Goal: Check status: Check status

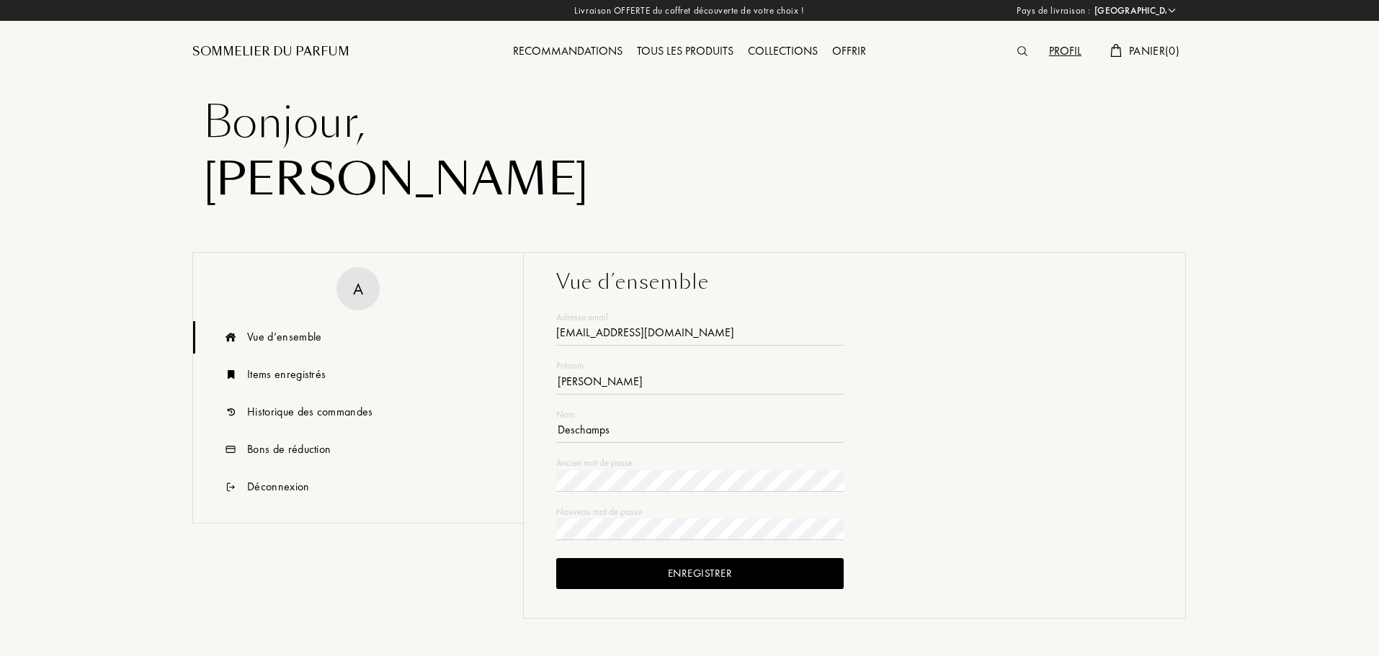
select select "FR"
click at [321, 412] on div "Historique des commandes" at bounding box center [310, 411] width 126 height 17
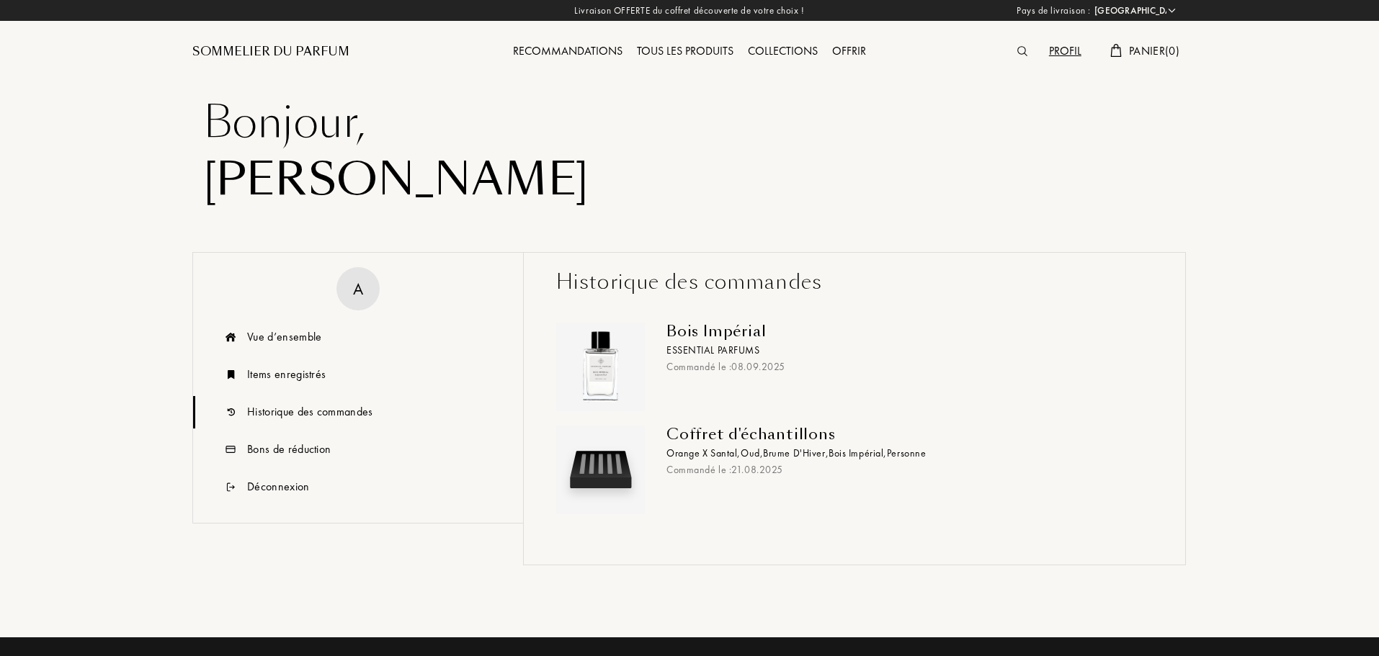
click at [704, 337] on div "Bois Impérial" at bounding box center [903, 331] width 475 height 17
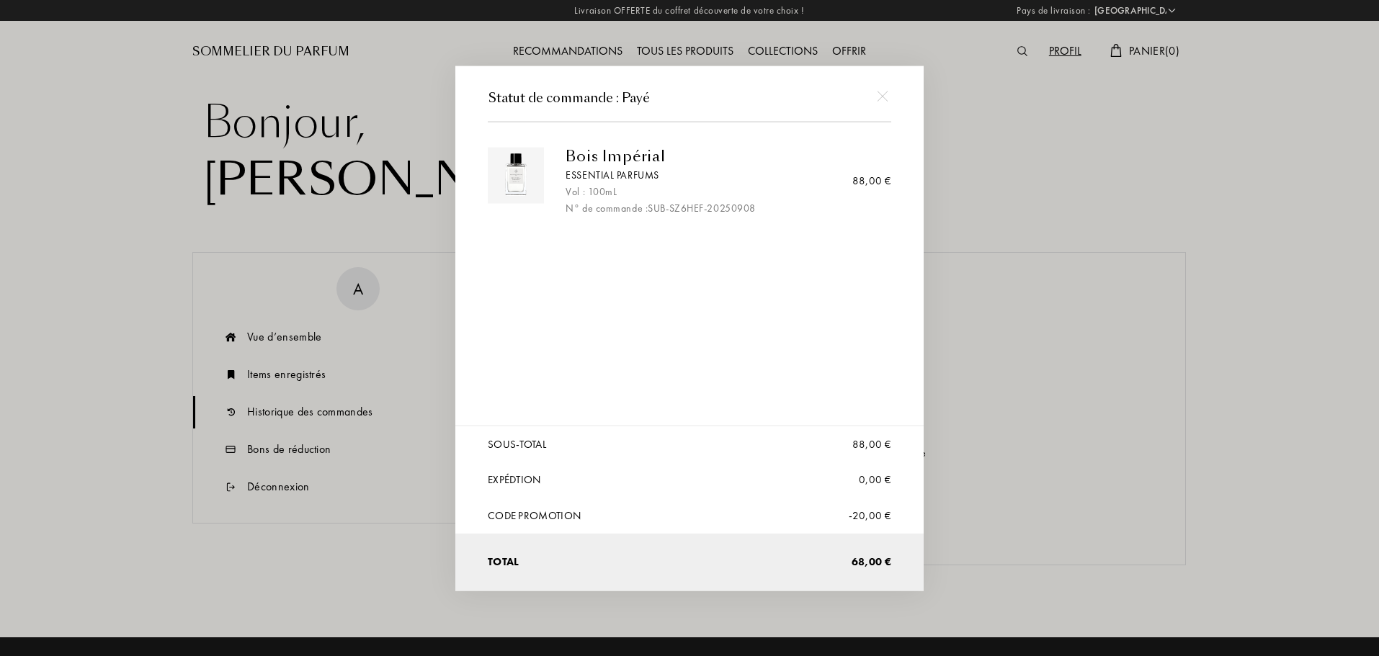
click at [658, 205] on div "N° de commande : SUB-SZ6HEF-20250908" at bounding box center [722, 207] width 315 height 15
drag, startPoint x: 761, startPoint y: 206, endPoint x: 712, endPoint y: 205, distance: 48.3
click at [712, 205] on div "N° de commande : SUB-SZ6HEF-20250908" at bounding box center [722, 207] width 315 height 15
click at [714, 205] on div "N° de commande : SUB-SZ6HEF-20250908" at bounding box center [722, 207] width 315 height 15
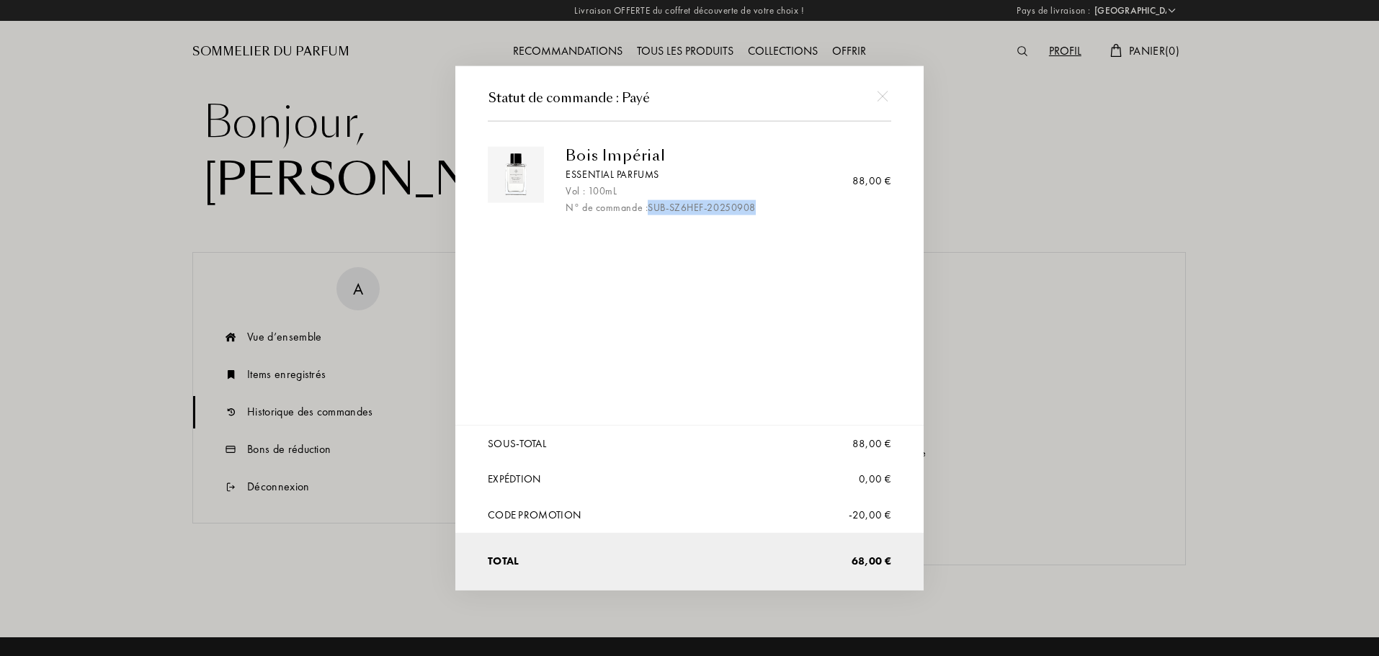
drag, startPoint x: 767, startPoint y: 206, endPoint x: 652, endPoint y: 212, distance: 115.4
click at [652, 212] on div "N° de commande : SUB-SZ6HEF-20250908" at bounding box center [722, 207] width 315 height 15
drag, startPoint x: 979, startPoint y: 295, endPoint x: 940, endPoint y: 301, distance: 39.4
click at [971, 297] on div at bounding box center [691, 328] width 1383 height 656
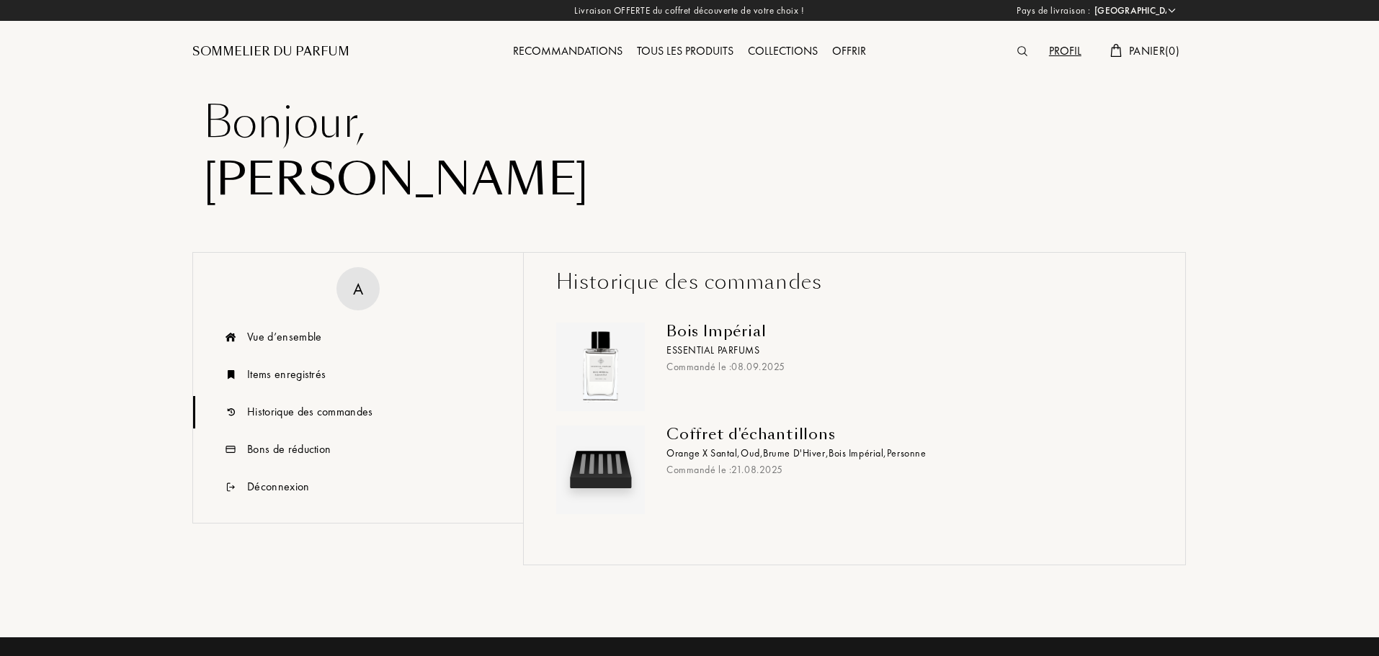
click at [287, 412] on div "Historique des commandes" at bounding box center [310, 411] width 126 height 17
click at [286, 378] on div "Items enregistrés" at bounding box center [286, 374] width 79 height 17
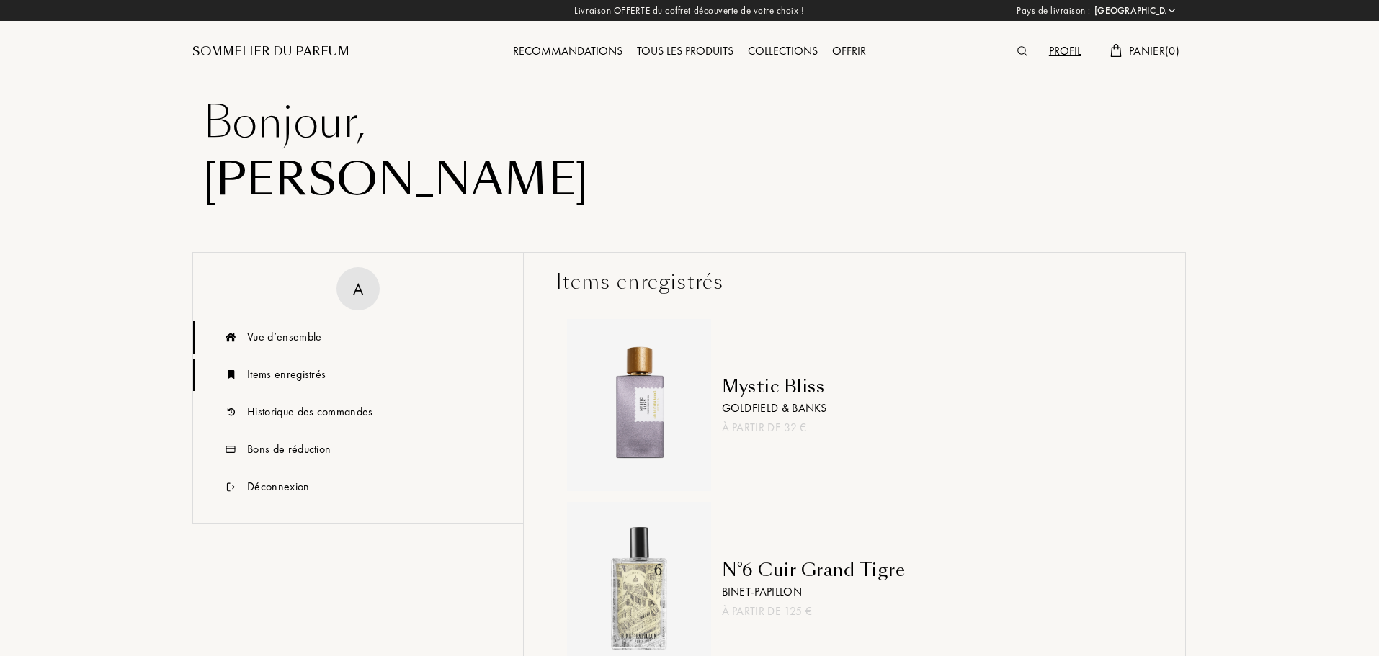
click at [294, 349] on div "Vue d’ensemble" at bounding box center [358, 337] width 330 height 32
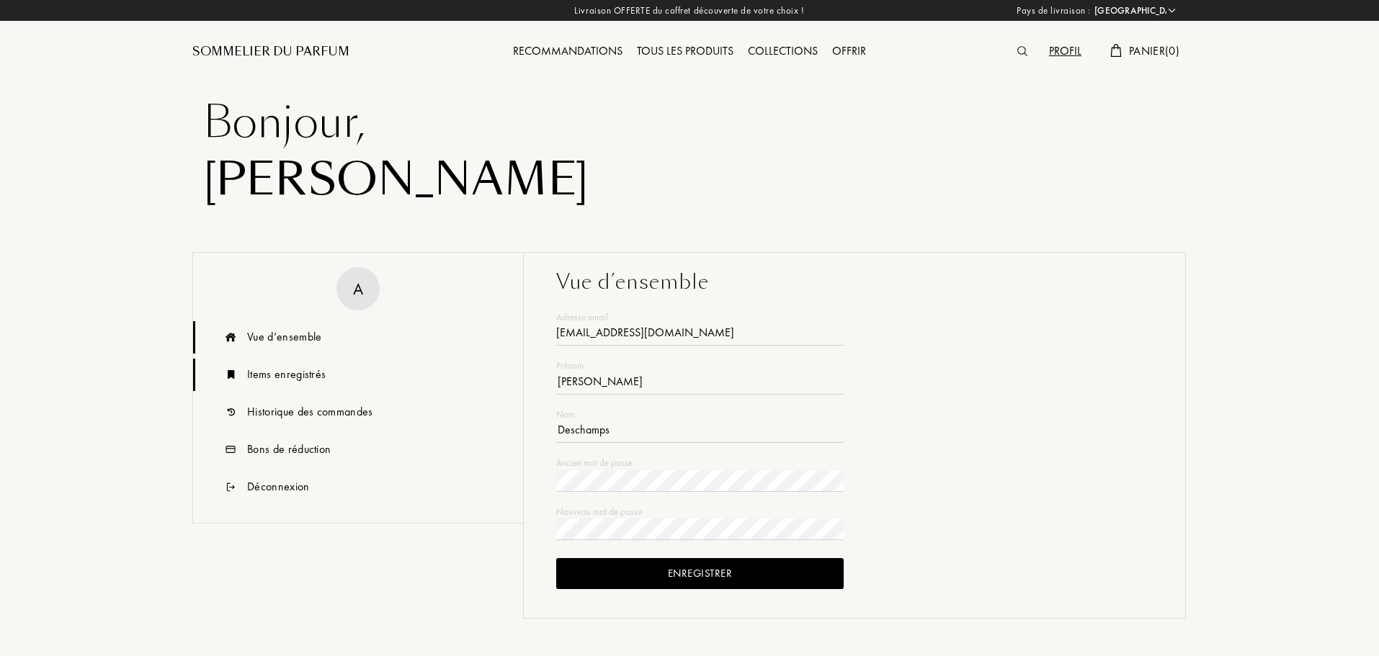
click at [297, 387] on div "Items enregistrés" at bounding box center [358, 375] width 330 height 32
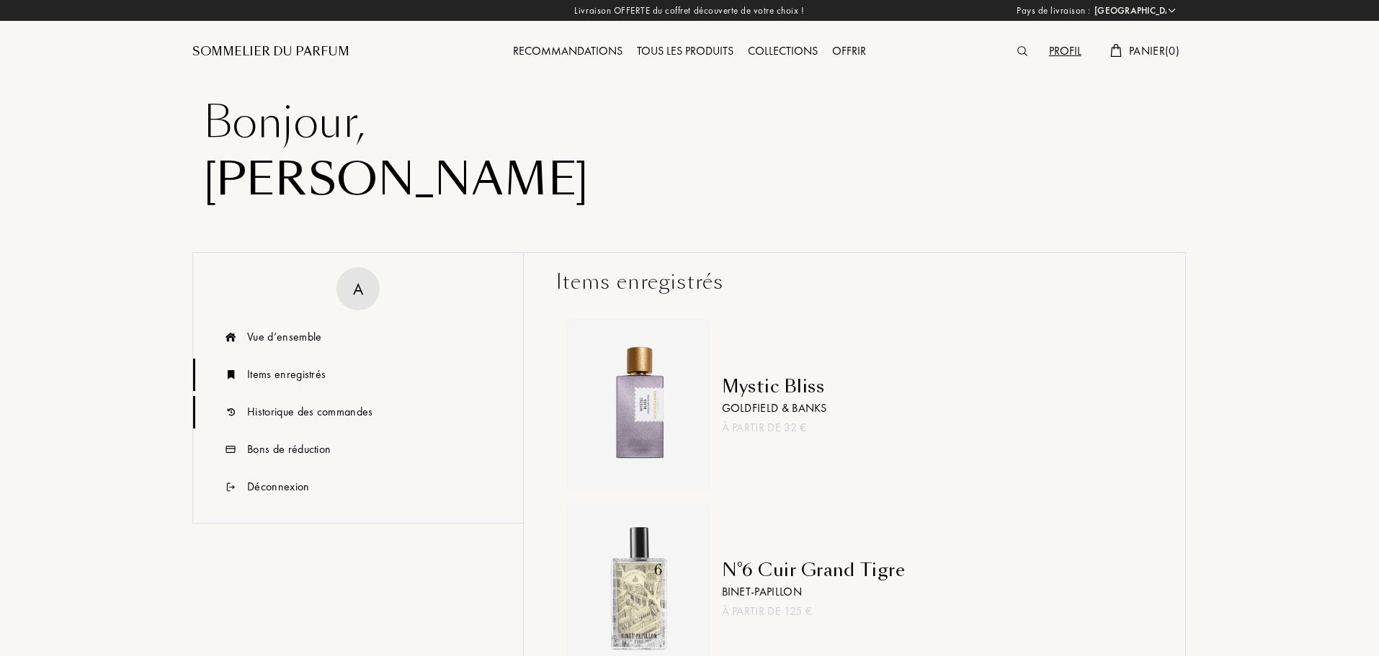
click at [303, 413] on div "Historique des commandes" at bounding box center [310, 411] width 126 height 17
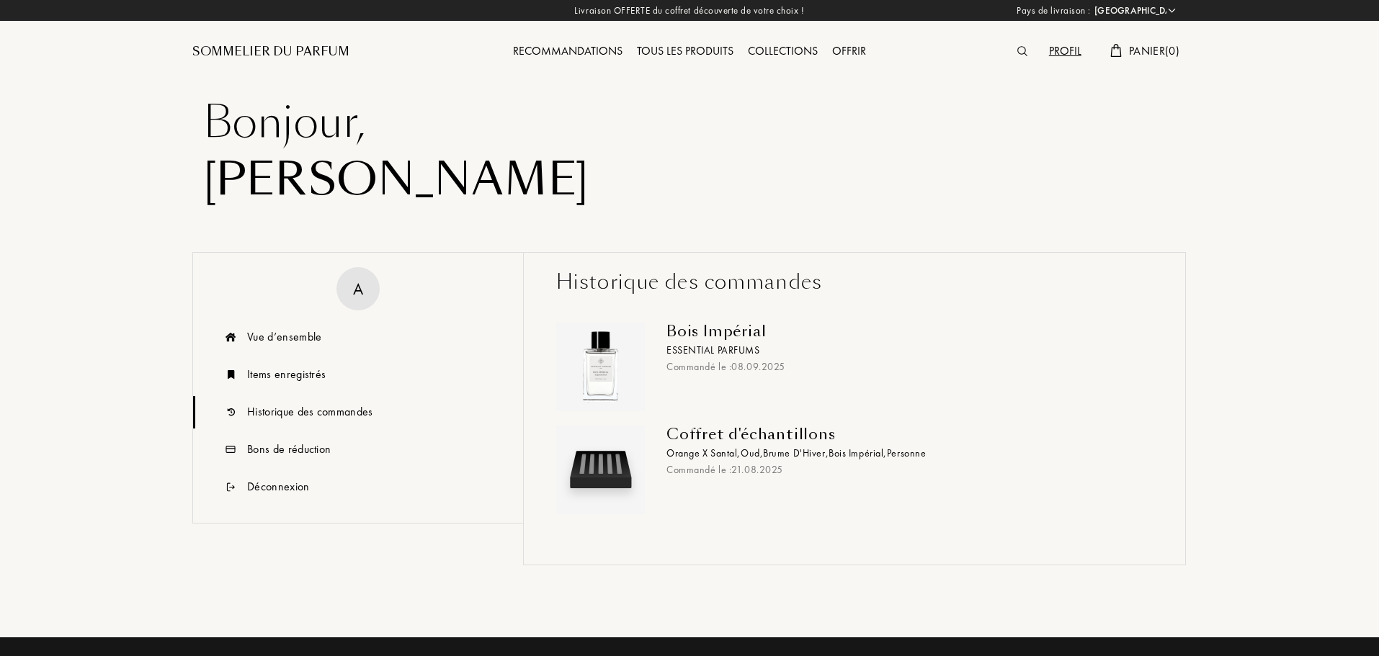
click at [311, 414] on div "Historique des commandes" at bounding box center [310, 411] width 126 height 17
click at [683, 330] on div "Bois Impérial" at bounding box center [903, 331] width 475 height 17
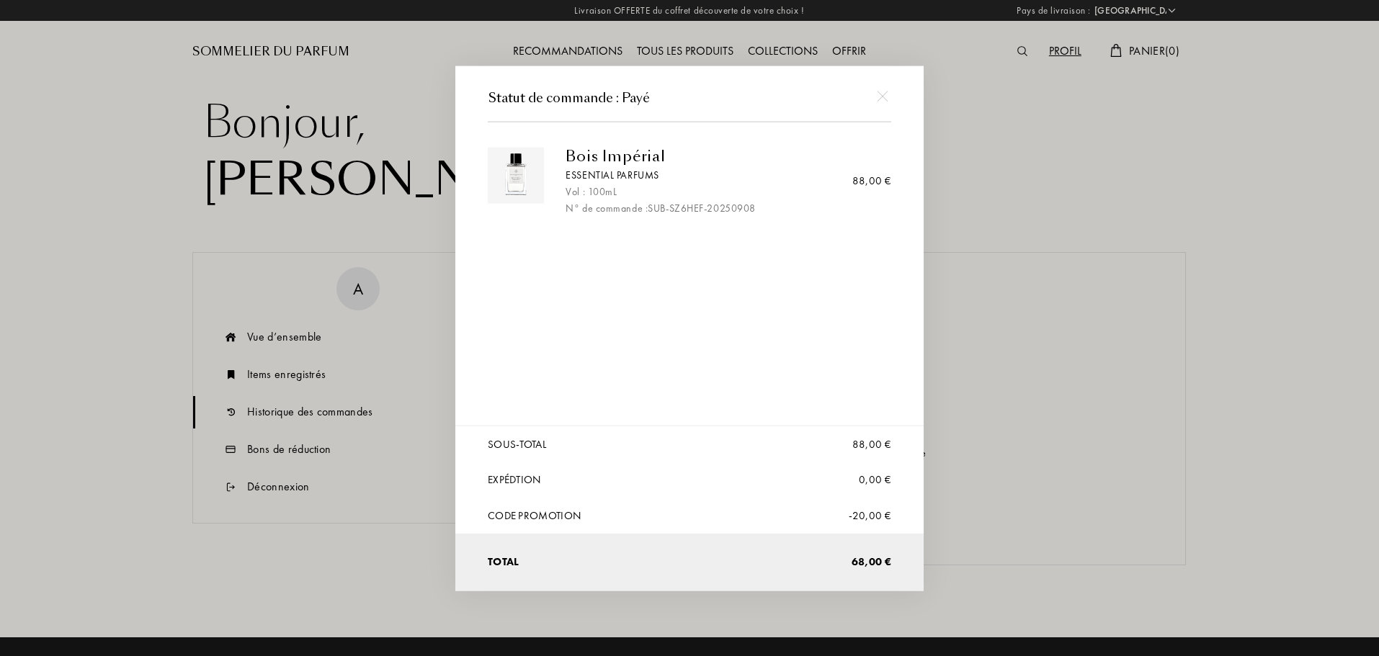
click at [885, 100] on img at bounding box center [882, 96] width 11 height 11
